Goal: Task Accomplishment & Management: Manage account settings

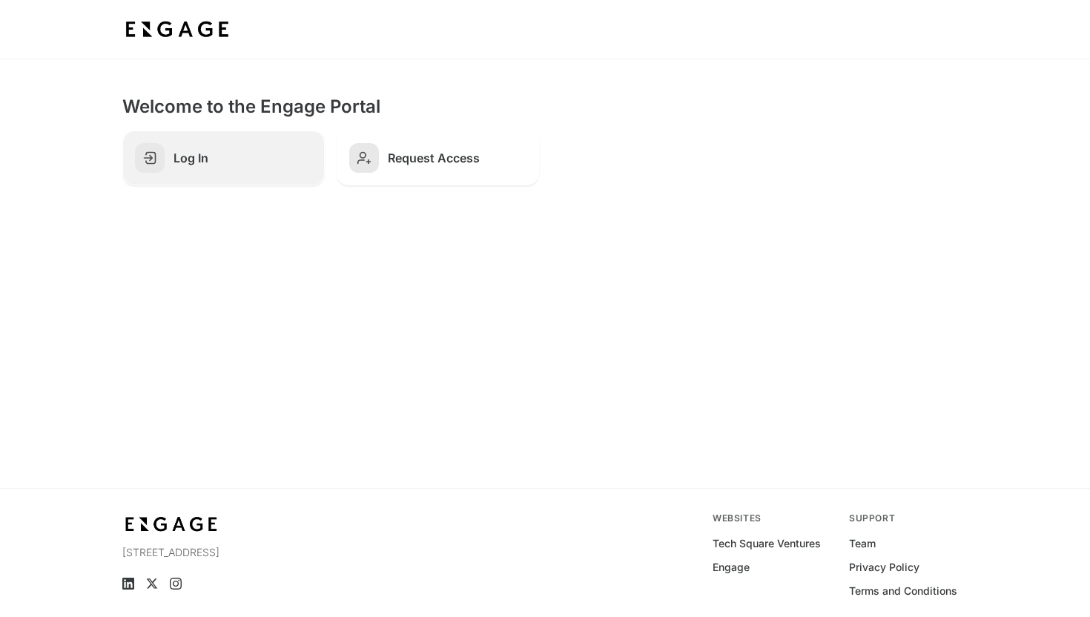
click at [255, 152] on h2 "Log In" at bounding box center [242, 158] width 139 height 15
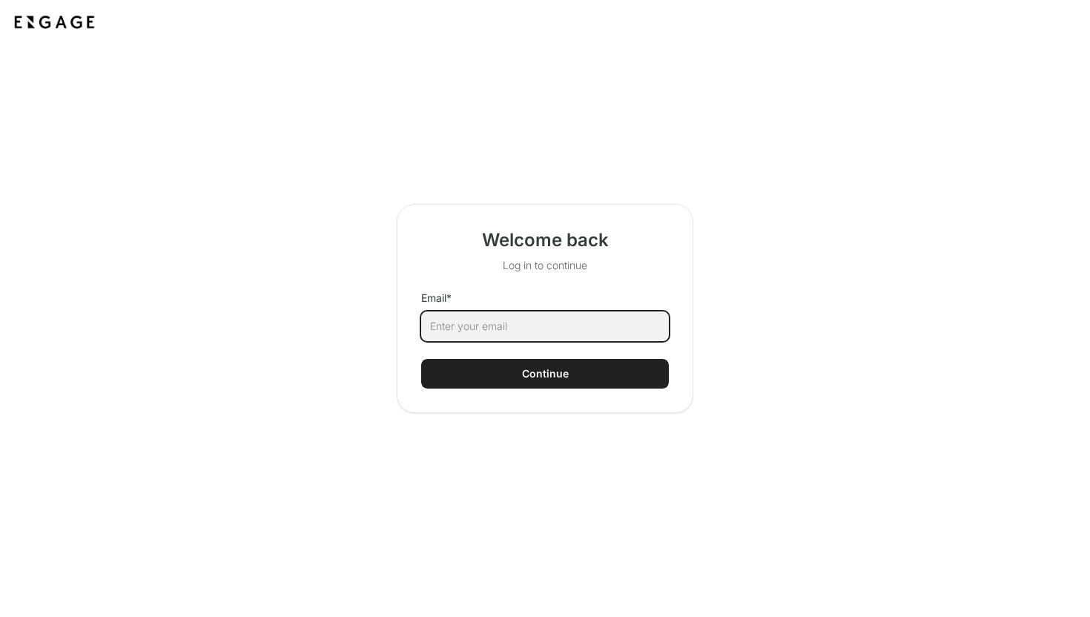
click at [466, 319] on input "Email *" at bounding box center [545, 326] width 248 height 30
type input "[EMAIL_ADDRESS][DOMAIN_NAME]"
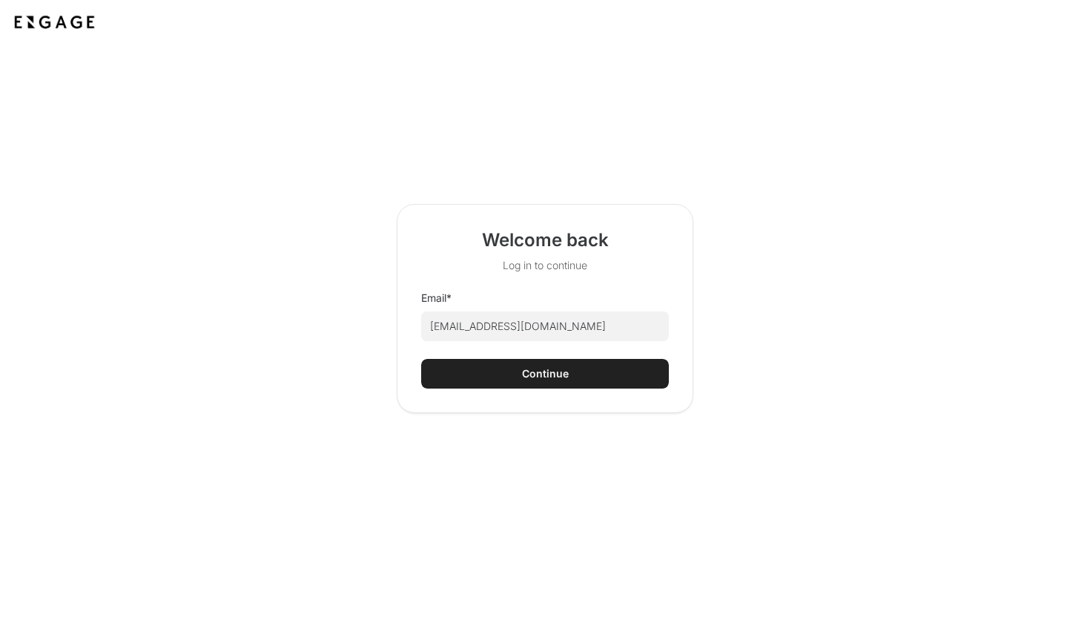
click at [516, 379] on button "Continue" at bounding box center [545, 374] width 248 height 30
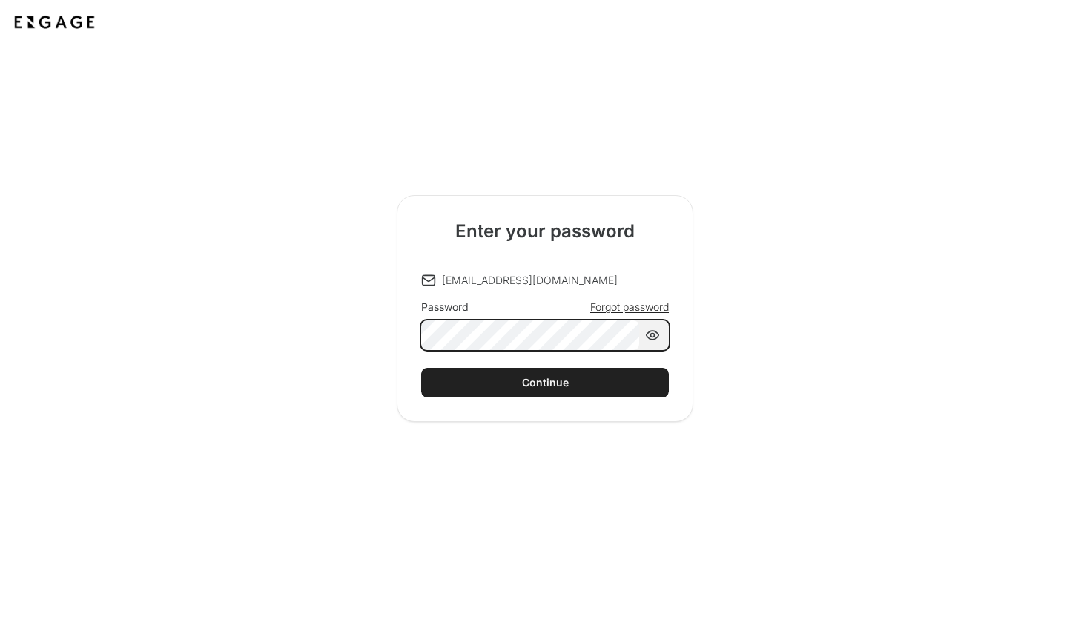
click at [421, 368] on button "Continue" at bounding box center [545, 383] width 248 height 30
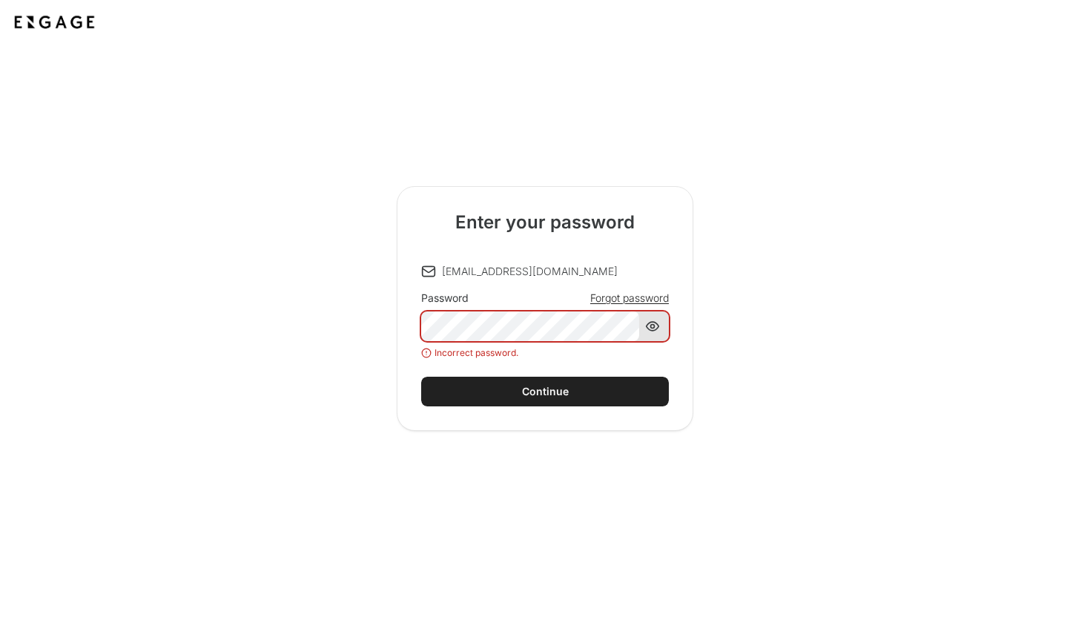
click at [649, 325] on div at bounding box center [652, 326] width 15 height 30
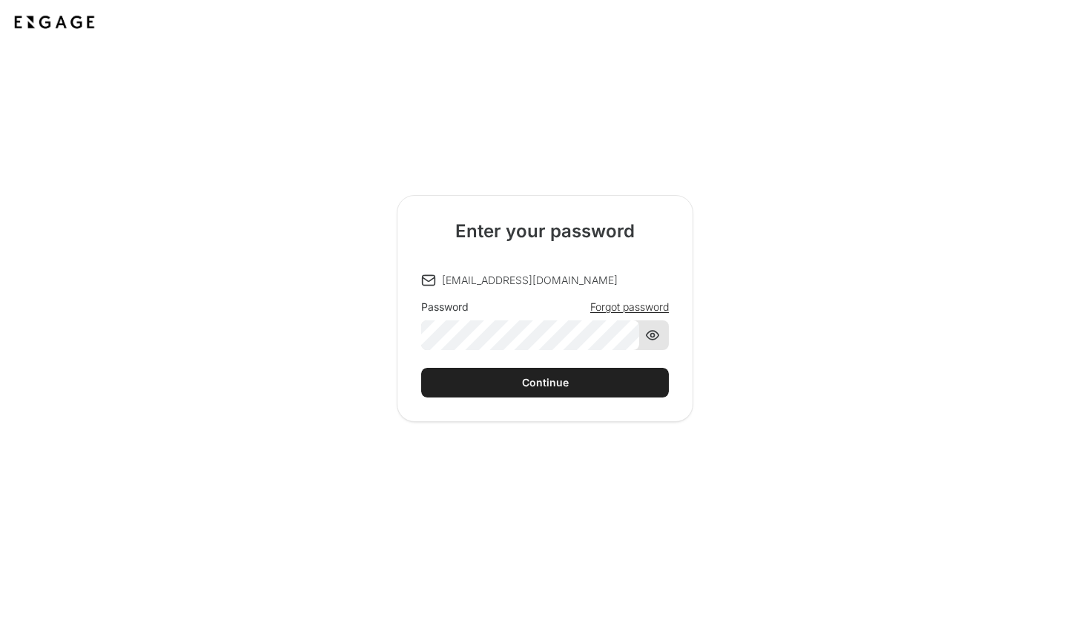
click at [649, 334] on icon at bounding box center [652, 335] width 15 height 15
click at [421, 368] on button "Continue" at bounding box center [545, 383] width 248 height 30
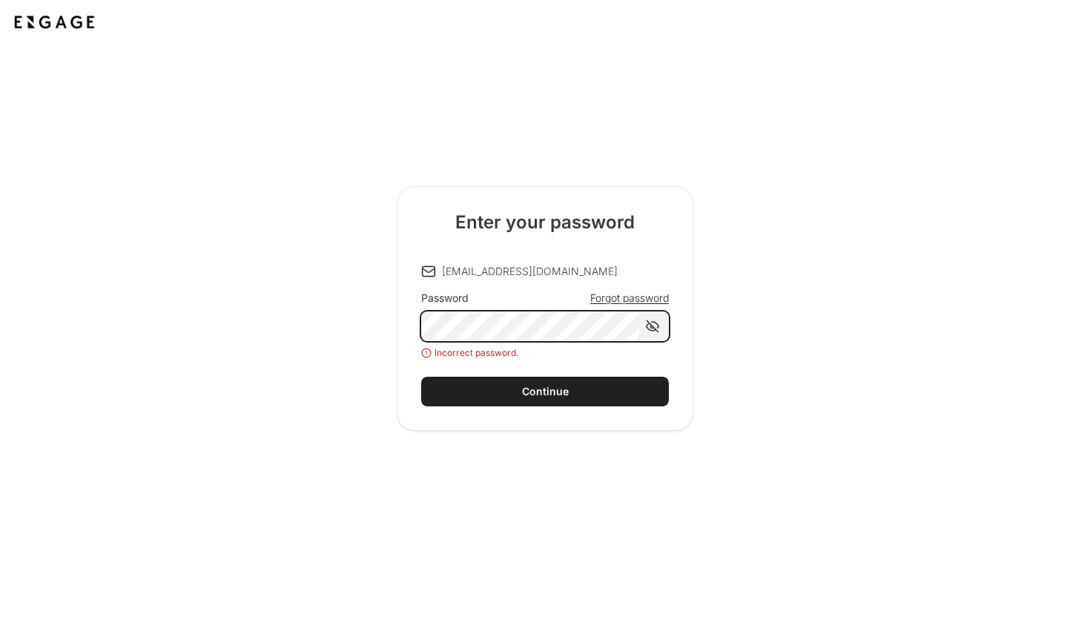
click at [391, 319] on div "Enter your password hari@engage.vc Password Forgot password Incorrect password.…" at bounding box center [544, 308] width 845 height 245
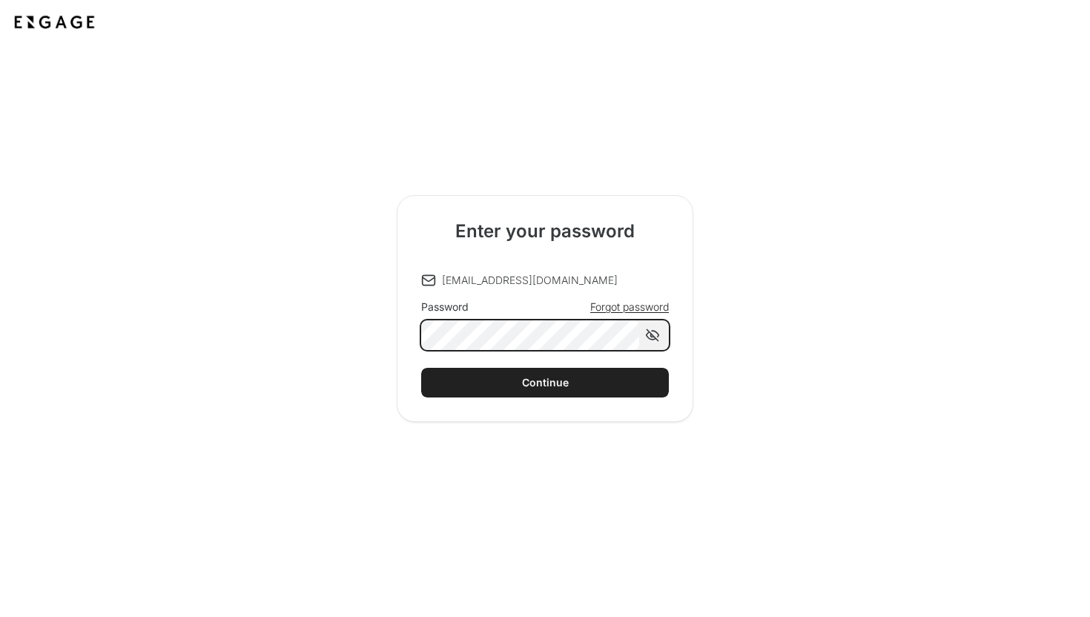
click at [421, 368] on button "Continue" at bounding box center [545, 383] width 248 height 30
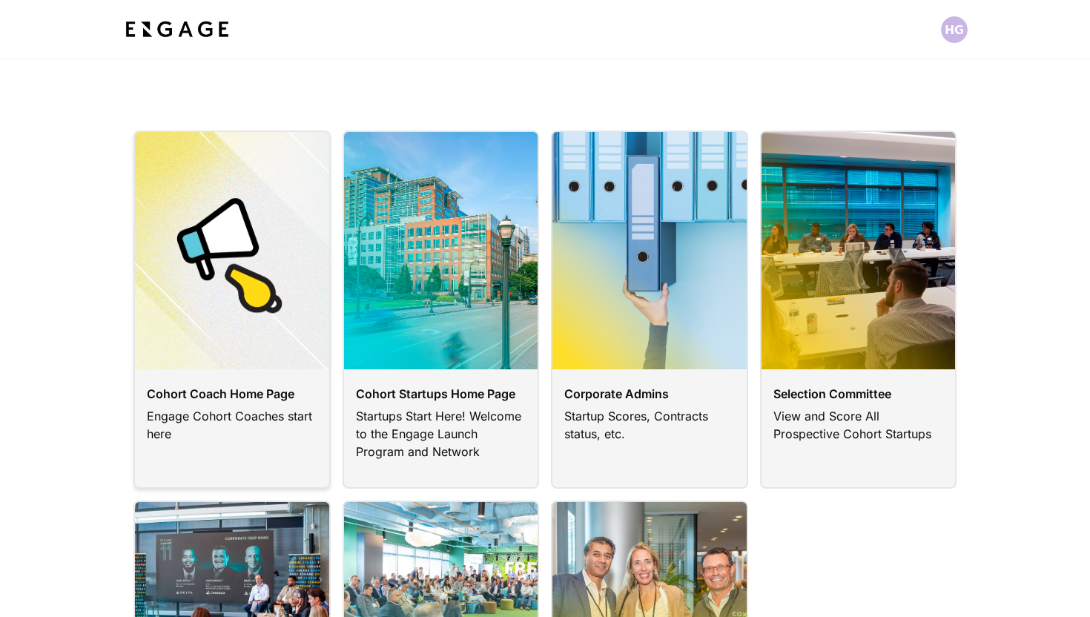
click at [267, 281] on link at bounding box center [231, 309] width 197 height 358
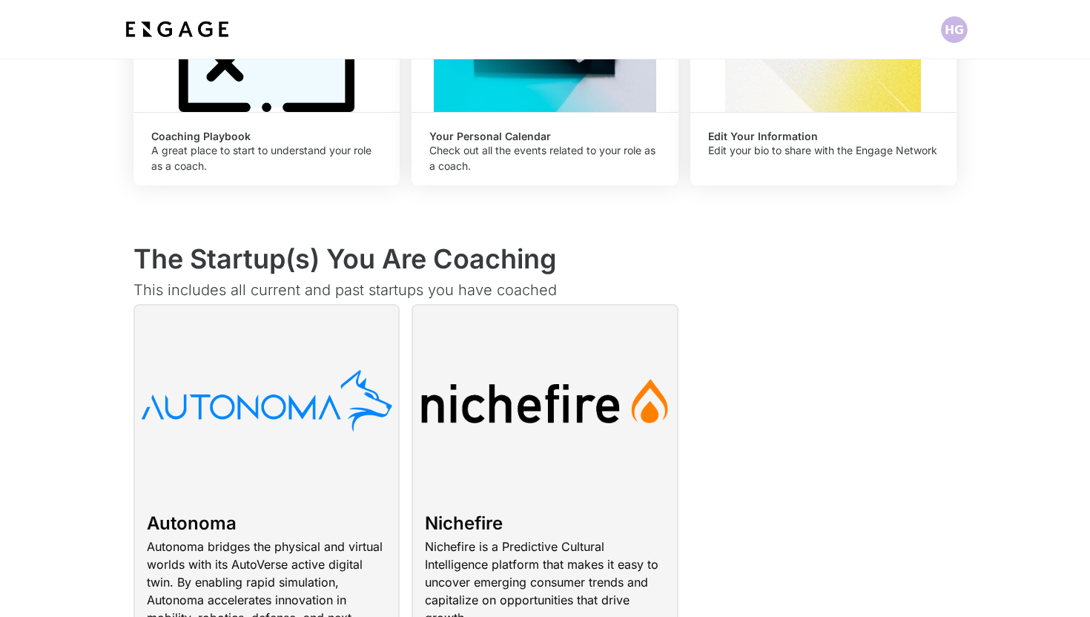
scroll to position [442, 0]
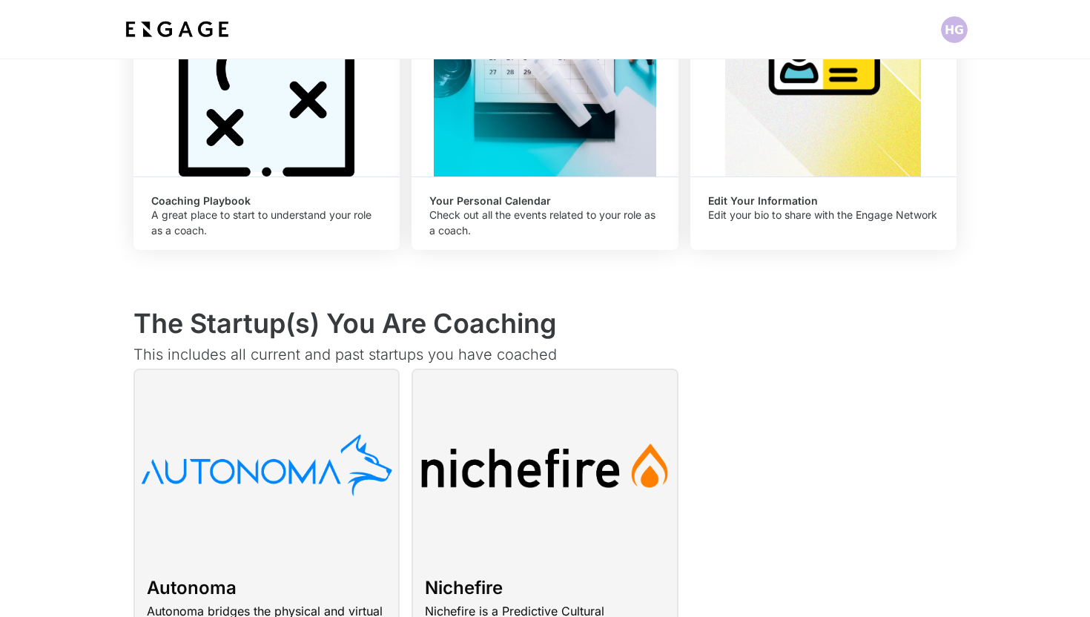
click at [504, 133] on div "Open" at bounding box center [544, 58] width 266 height 237
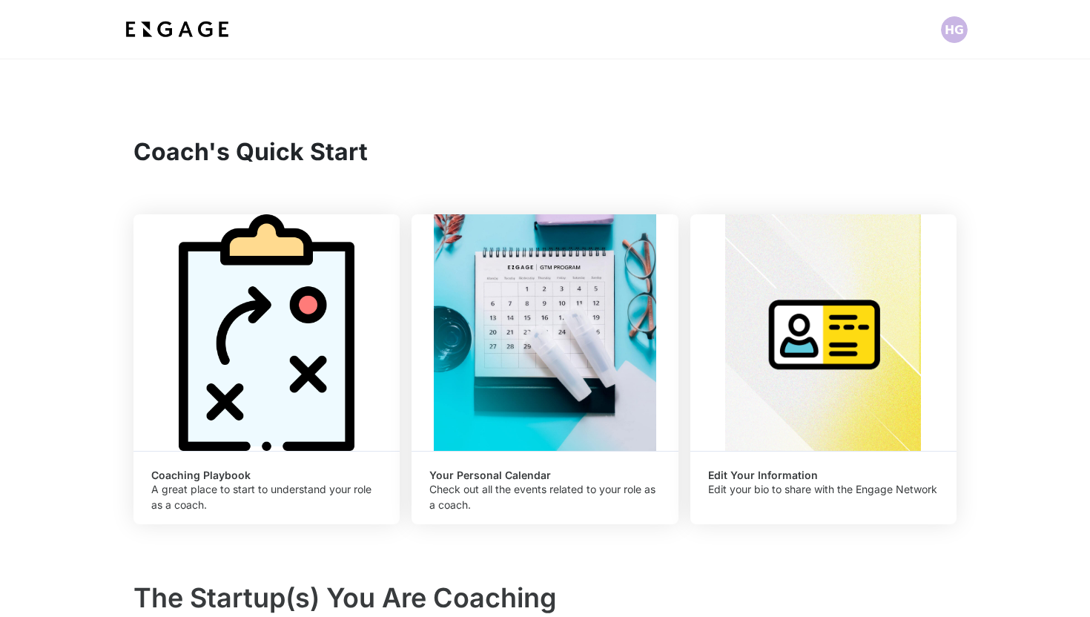
scroll to position [51, 0]
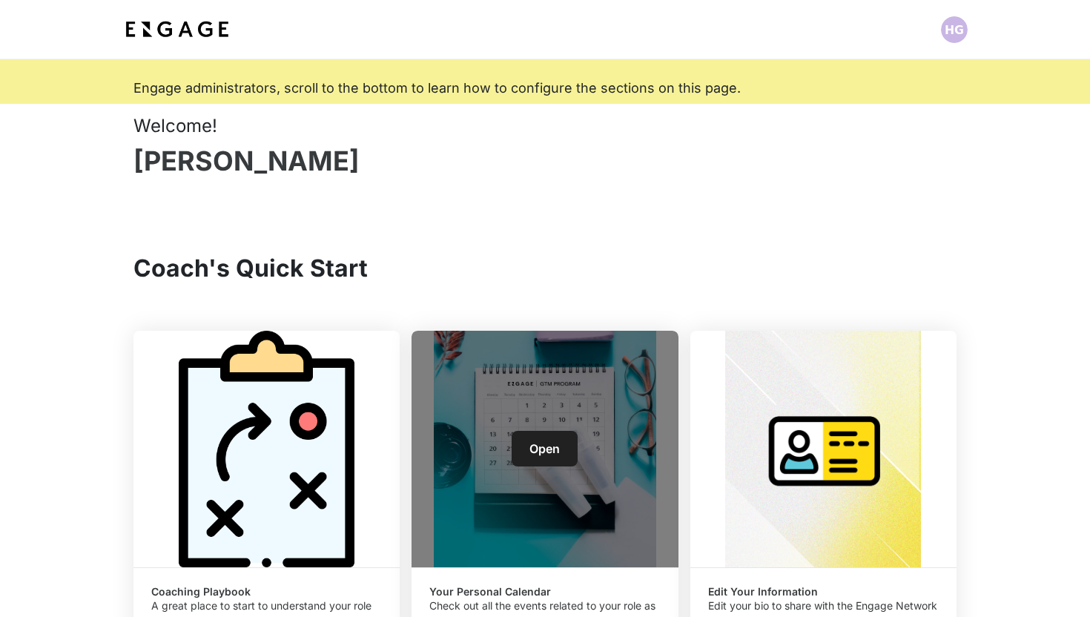
click at [547, 346] on div "Open" at bounding box center [544, 449] width 266 height 237
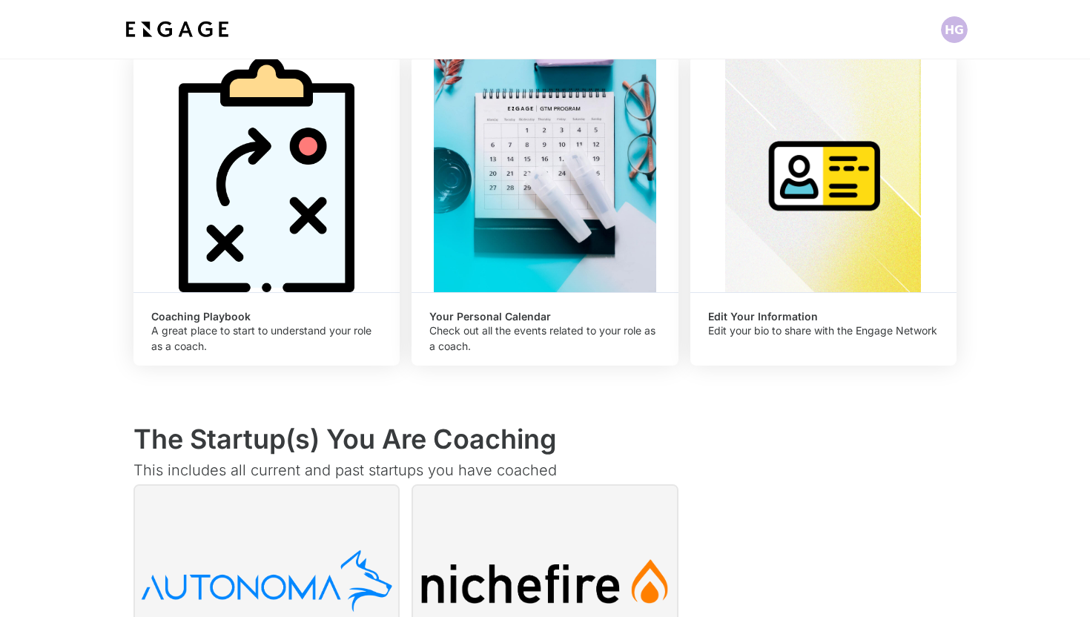
scroll to position [276, 0]
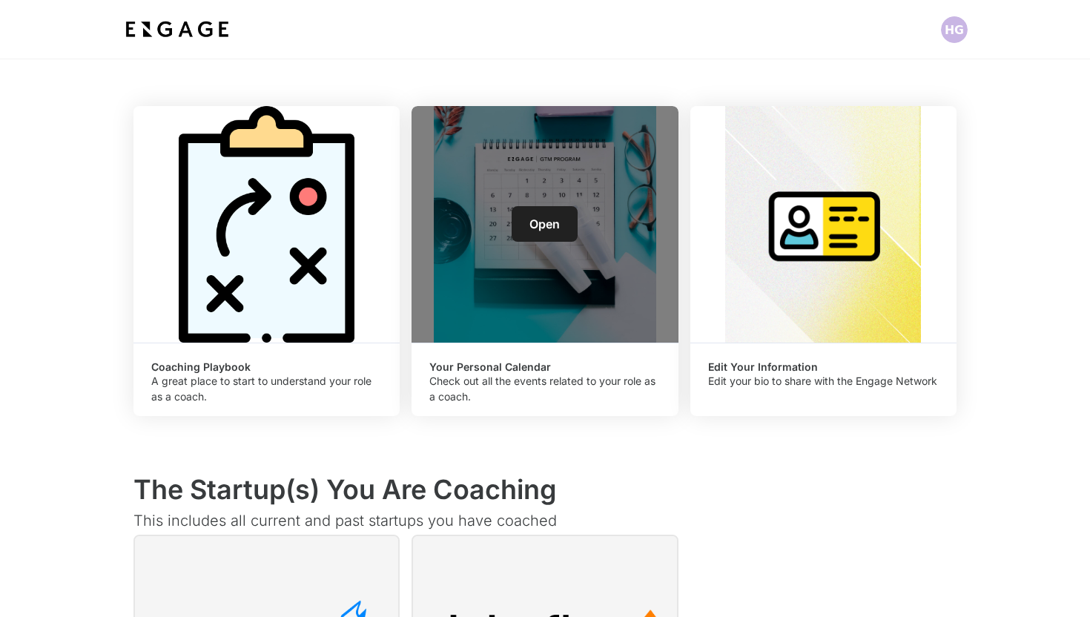
click at [543, 206] on link "Open" at bounding box center [545, 224] width 66 height 36
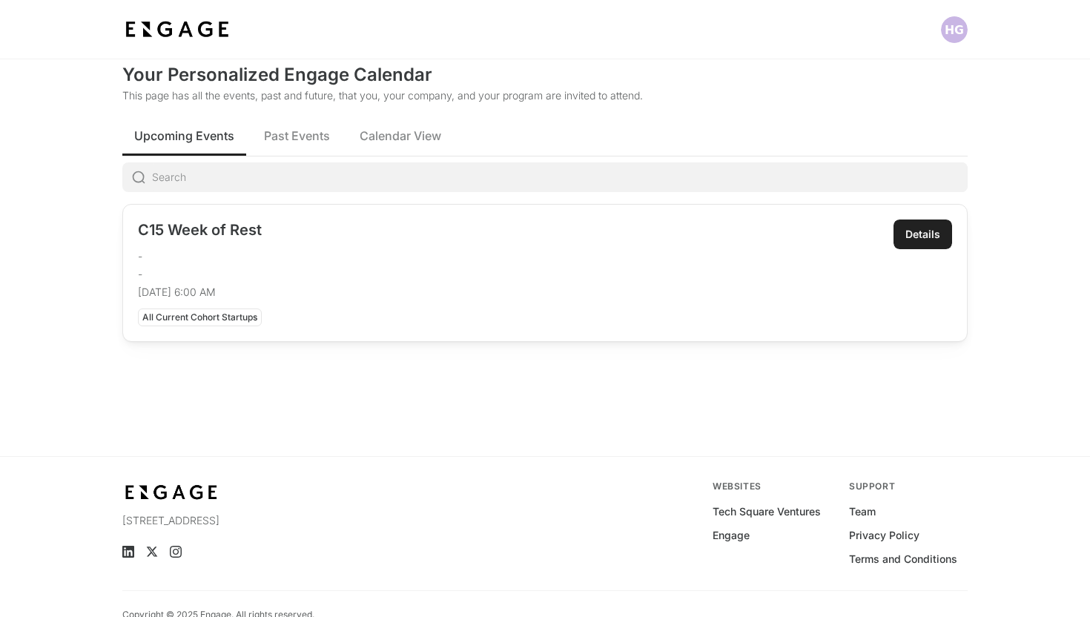
scroll to position [59, 0]
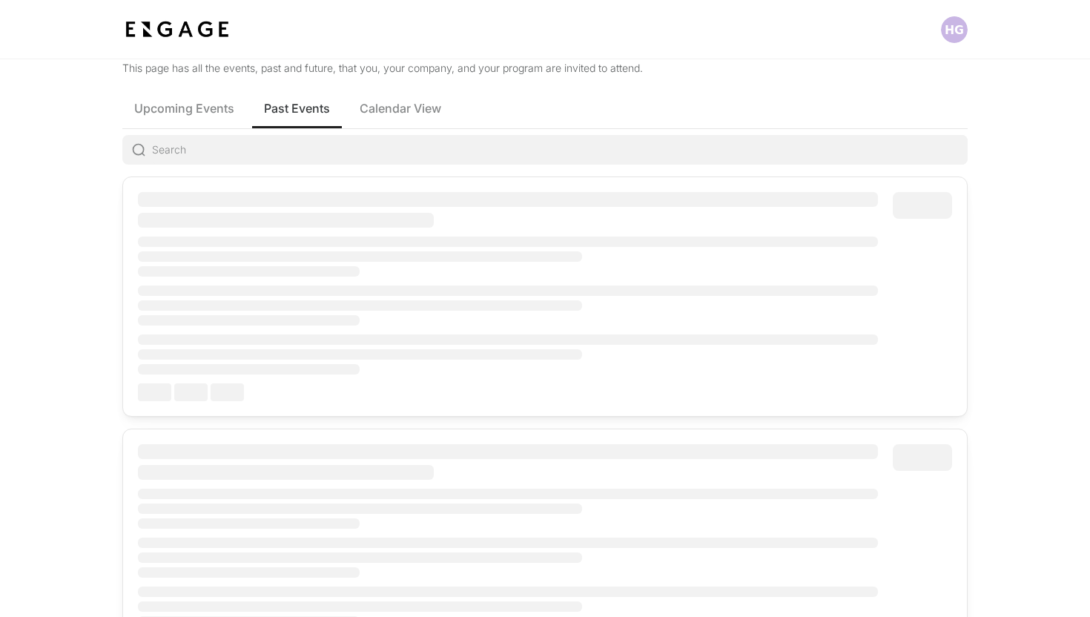
click at [289, 108] on span "Past Events" at bounding box center [297, 108] width 66 height 18
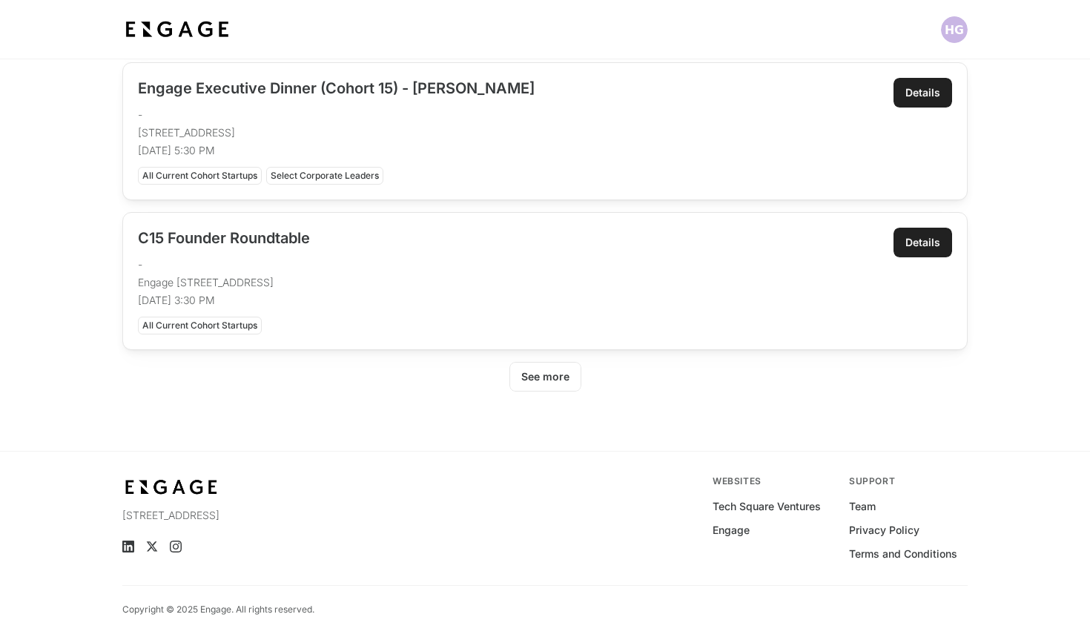
scroll to position [795, 0]
